Goal: Information Seeking & Learning: Learn about a topic

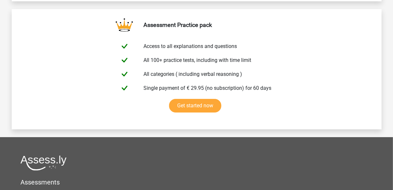
scroll to position [1099, 0]
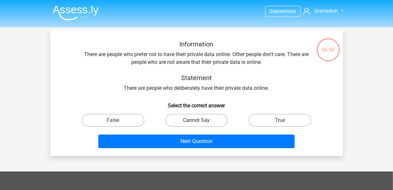
click at [190, 121] on label "Cannot Say" at bounding box center [196, 120] width 63 height 13
click at [197, 121] on input "Cannot Say" at bounding box center [199, 123] width 4 height 4
radio input "true"
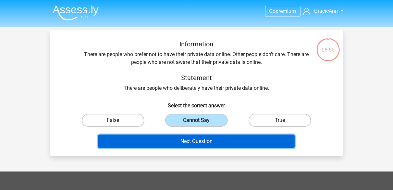
click at [194, 143] on button "Next Question" at bounding box center [196, 142] width 197 height 14
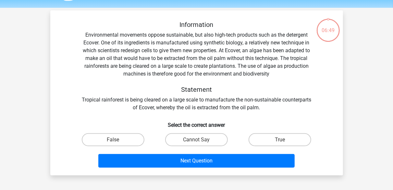
scroll to position [30, 0]
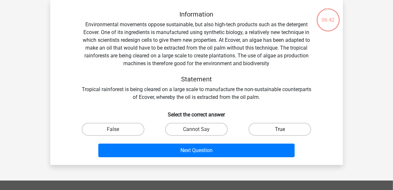
click at [304, 127] on label "True" at bounding box center [280, 129] width 63 height 13
click at [285, 130] on input "True" at bounding box center [282, 132] width 4 height 4
radio input "true"
click at [204, 130] on label "Cannot Say" at bounding box center [196, 129] width 63 height 13
click at [201, 130] on input "Cannot Say" at bounding box center [199, 132] width 4 height 4
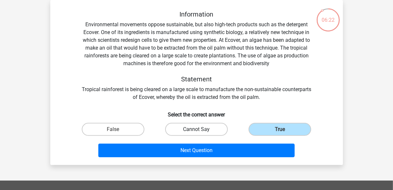
radio input "true"
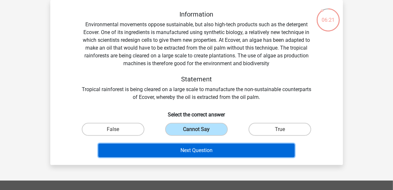
click at [213, 150] on button "Next Question" at bounding box center [196, 151] width 197 height 14
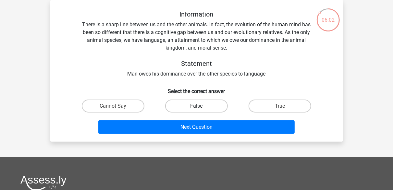
click at [213, 105] on label "False" at bounding box center [196, 106] width 63 height 13
click at [201, 106] on input "False" at bounding box center [199, 108] width 4 height 4
radio input "true"
click at [265, 108] on label "True" at bounding box center [280, 106] width 63 height 13
click at [280, 108] on input "True" at bounding box center [282, 108] width 4 height 4
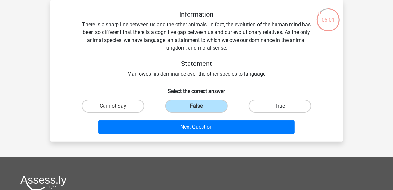
radio input "true"
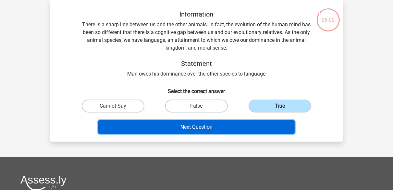
click at [260, 121] on button "Next Question" at bounding box center [196, 128] width 197 height 14
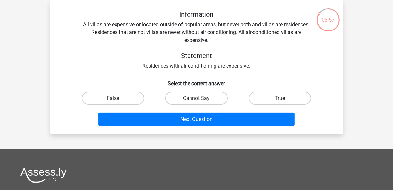
click at [277, 95] on label "True" at bounding box center [280, 98] width 63 height 13
click at [280, 98] on input "True" at bounding box center [282, 100] width 4 height 4
radio input "true"
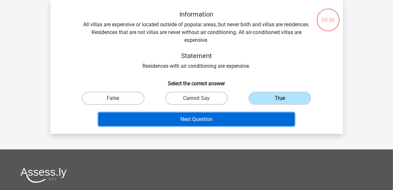
click at [269, 119] on button "Next Question" at bounding box center [196, 120] width 197 height 14
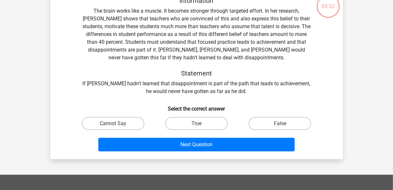
scroll to position [47, 0]
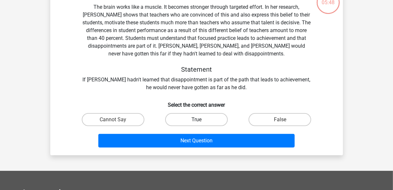
click at [216, 121] on label "True" at bounding box center [196, 119] width 63 height 13
click at [201, 121] on input "True" at bounding box center [199, 122] width 4 height 4
radio input "true"
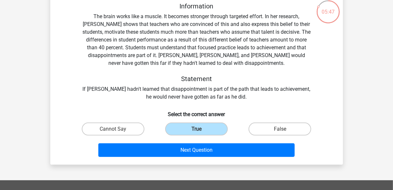
scroll to position [34, 0]
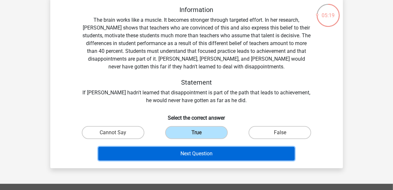
click at [217, 151] on button "Next Question" at bounding box center [196, 154] width 197 height 14
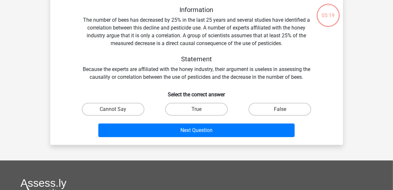
scroll to position [30, 0]
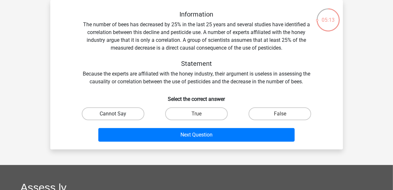
click at [131, 113] on label "Cannot Say" at bounding box center [113, 114] width 63 height 13
click at [117, 114] on input "Cannot Say" at bounding box center [115, 116] width 4 height 4
radio input "true"
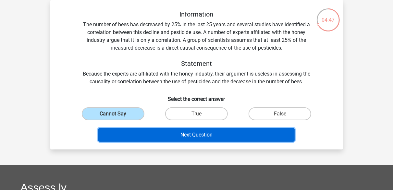
click at [208, 138] on button "Next Question" at bounding box center [196, 135] width 197 height 14
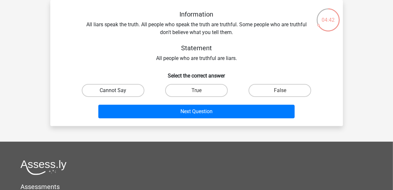
click at [137, 90] on label "Cannot Say" at bounding box center [113, 90] width 63 height 13
click at [117, 91] on input "Cannot Say" at bounding box center [115, 93] width 4 height 4
radio input "true"
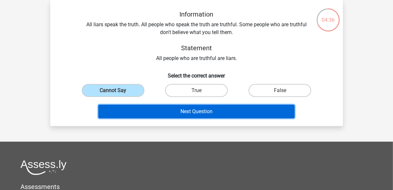
click at [234, 111] on button "Next Question" at bounding box center [196, 112] width 197 height 14
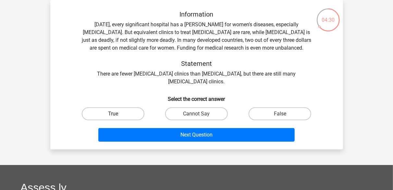
click at [135, 112] on label "True" at bounding box center [113, 114] width 63 height 13
click at [117, 114] on input "True" at bounding box center [115, 116] width 4 height 4
radio input "true"
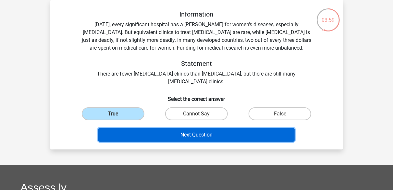
click at [189, 134] on button "Next Question" at bounding box center [196, 135] width 197 height 14
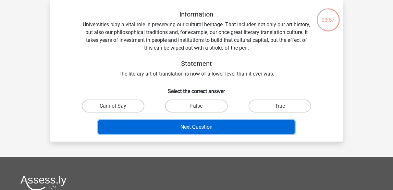
click at [189, 130] on button "Next Question" at bounding box center [196, 128] width 197 height 14
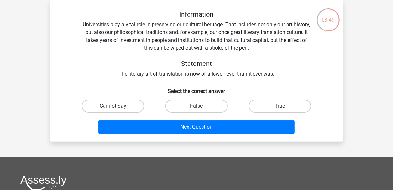
click at [276, 102] on label "True" at bounding box center [280, 106] width 63 height 13
click at [280, 106] on input "True" at bounding box center [282, 108] width 4 height 4
radio input "true"
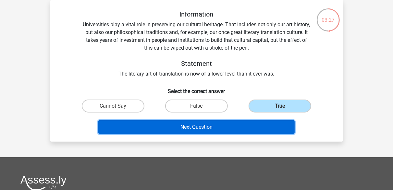
click at [278, 131] on button "Next Question" at bounding box center [196, 128] width 197 height 14
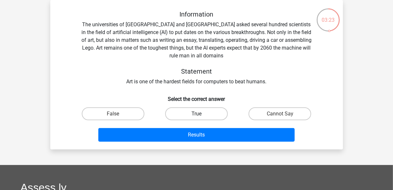
click at [208, 112] on label "True" at bounding box center [196, 114] width 63 height 13
click at [201, 114] on input "True" at bounding box center [199, 116] width 4 height 4
radio input "true"
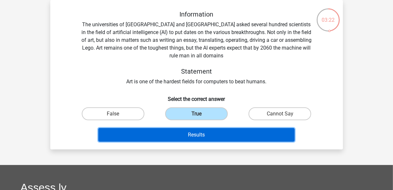
click at [215, 133] on button "Results" at bounding box center [196, 135] width 197 height 14
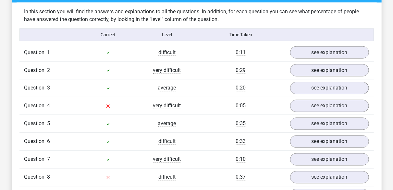
scroll to position [519, 0]
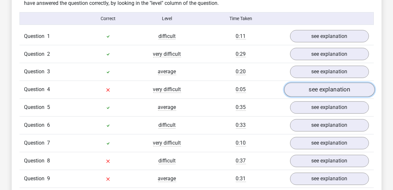
click at [299, 90] on link "see explanation" at bounding box center [329, 90] width 91 height 14
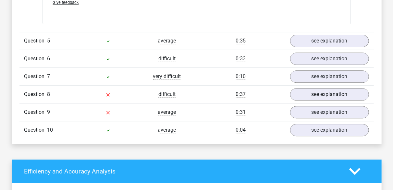
scroll to position [762, 0]
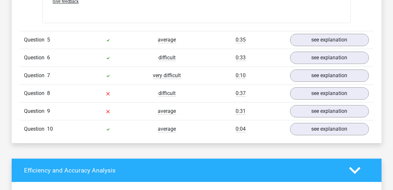
click at [108, 92] on icon at bounding box center [108, 93] width 5 height 5
click at [311, 88] on link "see explanation" at bounding box center [329, 94] width 91 height 14
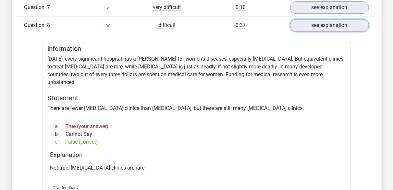
scroll to position [831, 0]
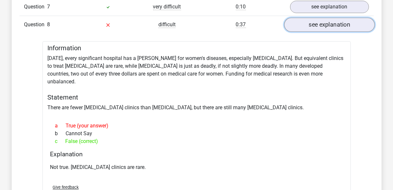
click at [303, 18] on link "see explanation" at bounding box center [329, 25] width 91 height 14
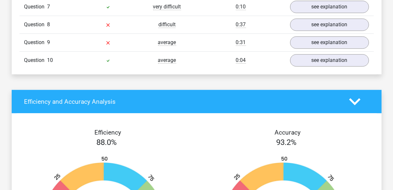
click at [112, 43] on div at bounding box center [108, 43] width 59 height 8
click at [317, 37] on link "see explanation" at bounding box center [329, 43] width 91 height 14
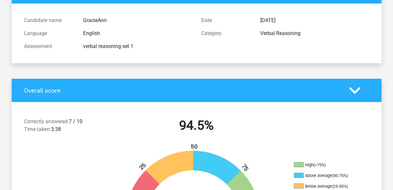
scroll to position [0, 0]
